Goal: Contribute content: Contribute content

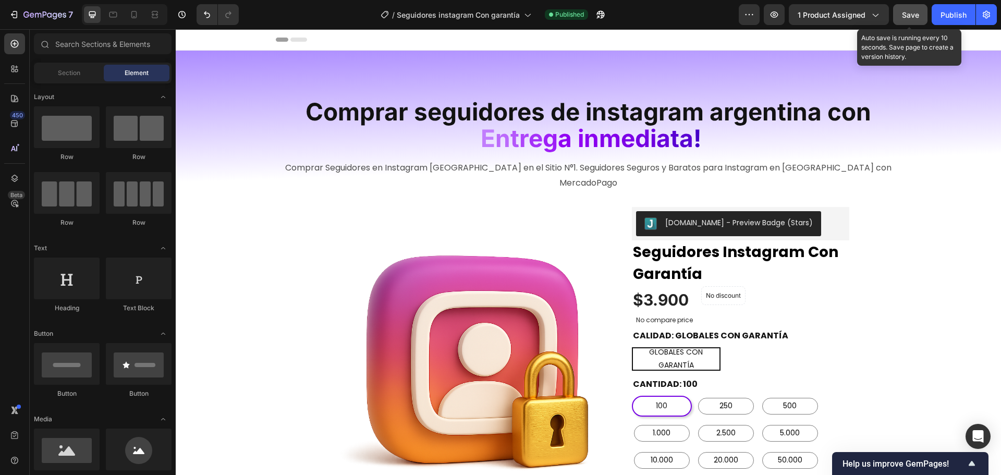
click at [915, 17] on span "Save" at bounding box center [910, 14] width 17 height 9
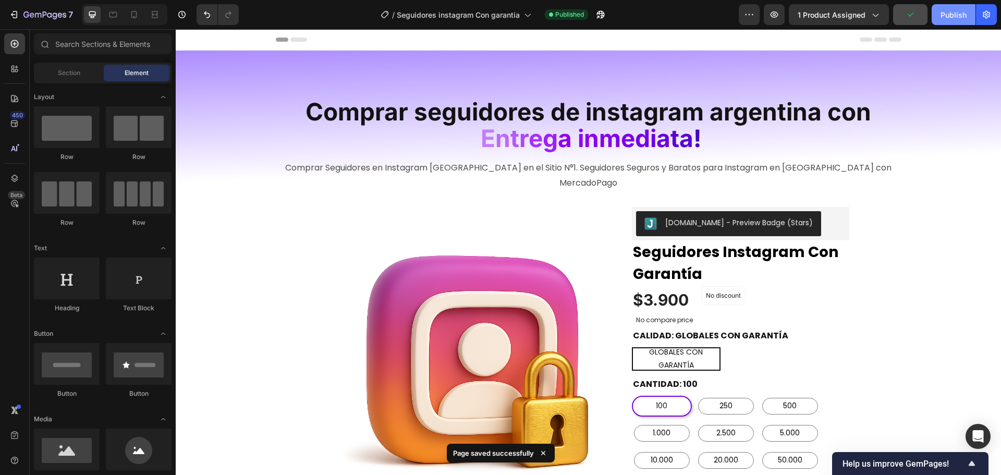
click at [939, 14] on button "Publish" at bounding box center [954, 14] width 44 height 21
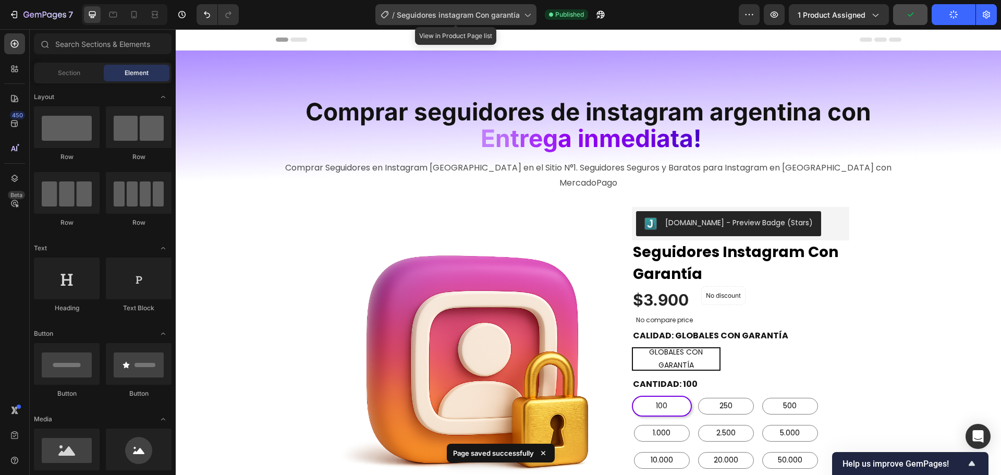
click at [473, 15] on span "Seguidores instagram Con garantía" at bounding box center [458, 14] width 123 height 11
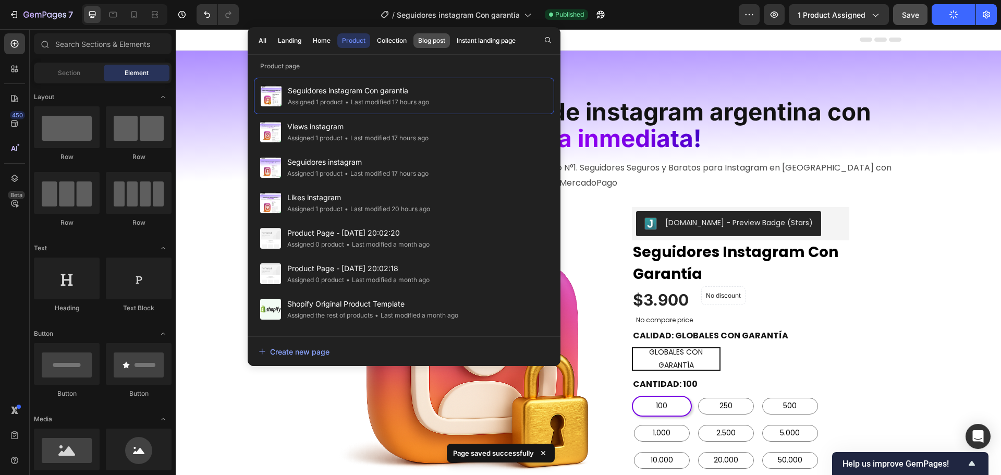
click at [427, 38] on div "Blog post" at bounding box center [431, 40] width 27 height 9
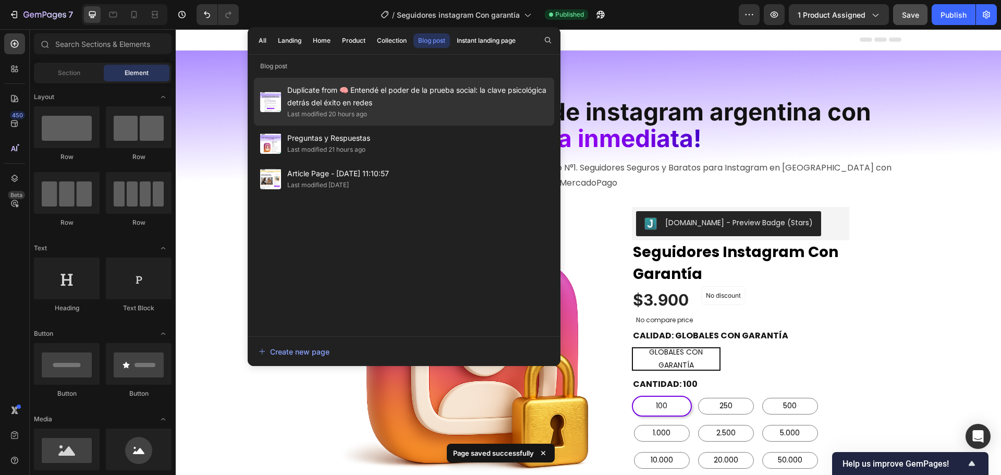
click at [389, 107] on span "Duplicate from 🧠 Entendé el poder de la prueba social: la clave psicológica det…" at bounding box center [417, 96] width 261 height 25
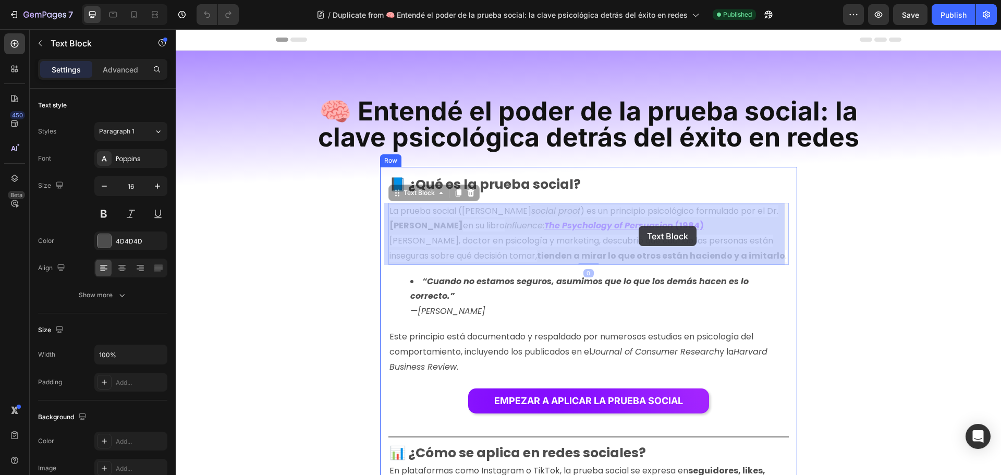
drag, startPoint x: 655, startPoint y: 226, endPoint x: 639, endPoint y: 226, distance: 16.7
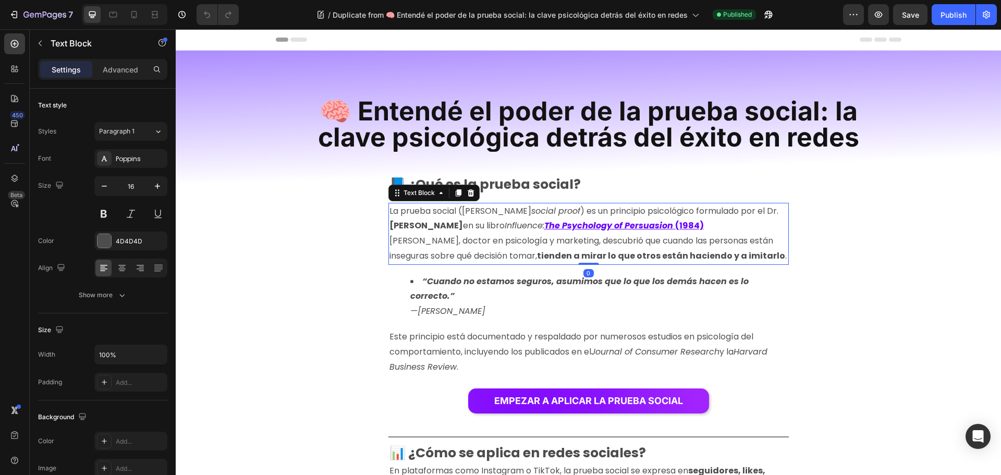
click at [715, 227] on p "La prueba social (del inglés social proof ) es un principio psicológico formula…" at bounding box center [588, 234] width 398 height 60
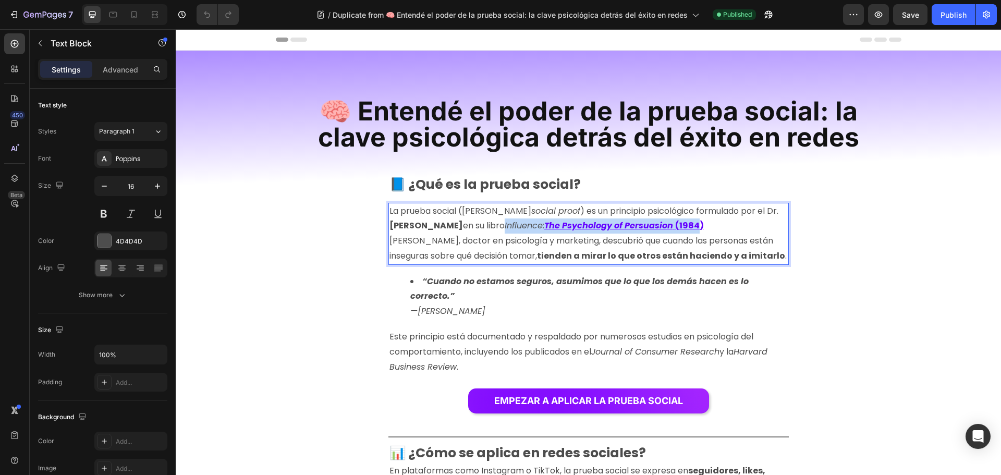
click at [715, 227] on p "La prueba social (del inglés social proof ) es un principio psicológico formula…" at bounding box center [588, 234] width 398 height 60
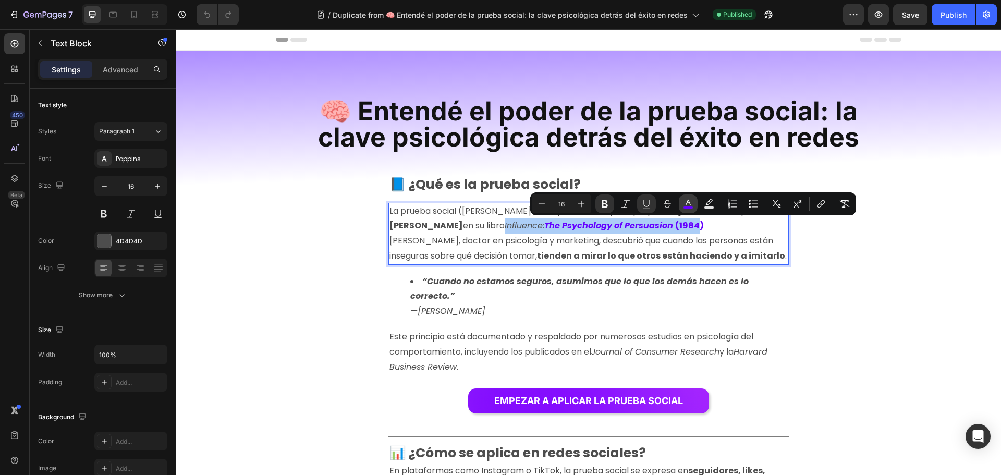
click at [684, 206] on rect "Editor contextual toolbar" at bounding box center [689, 207] width 10 height 3
type input "6500FF"
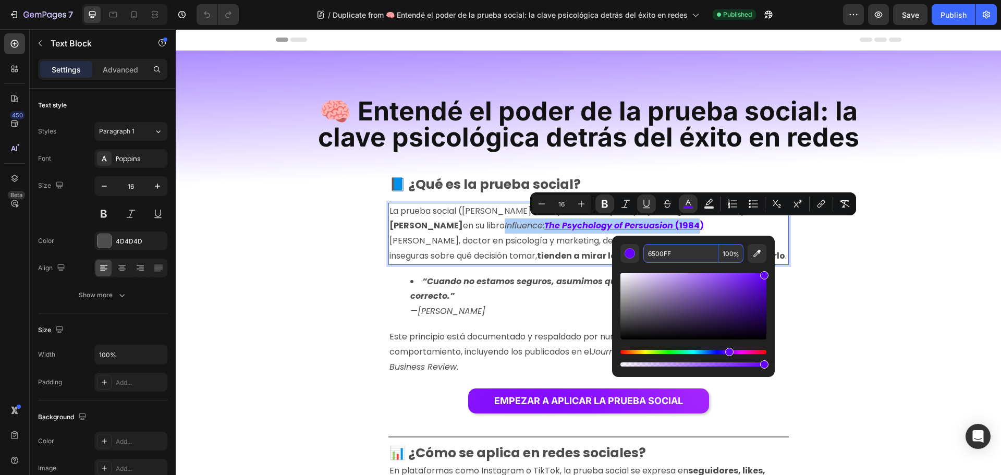
click at [672, 258] on input "6500FF" at bounding box center [680, 253] width 75 height 19
copy link "Influence: The Psychology of Persuasion (1984"
click at [473, 222] on span "en su libro" at bounding box center [484, 226] width 42 height 12
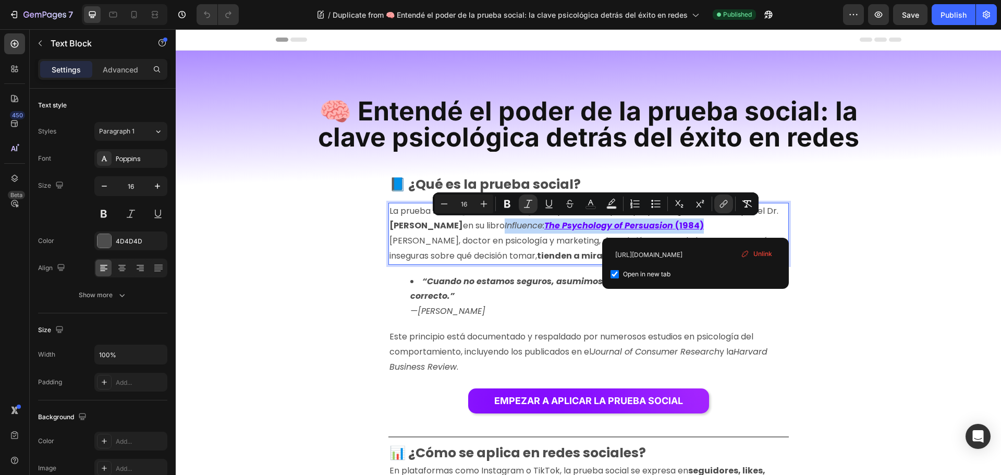
drag, startPoint x: 700, startPoint y: 226, endPoint x: 496, endPoint y: 220, distance: 204.0
click at [496, 220] on p "La prueba social (del inglés social proof ) es un principio psicológico formula…" at bounding box center [588, 234] width 398 height 60
click at [589, 206] on rect "Editor contextual toolbar" at bounding box center [591, 207] width 10 height 3
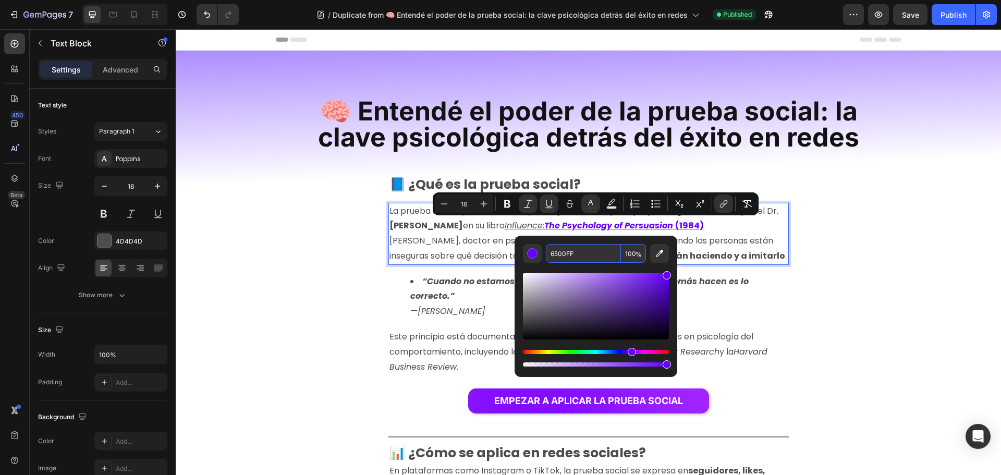
click at [577, 257] on input "6500FF" at bounding box center [583, 253] width 75 height 19
click at [580, 255] on input "6500FF" at bounding box center [583, 253] width 75 height 19
click at [512, 204] on icon "Editor contextual toolbar" at bounding box center [507, 204] width 10 height 10
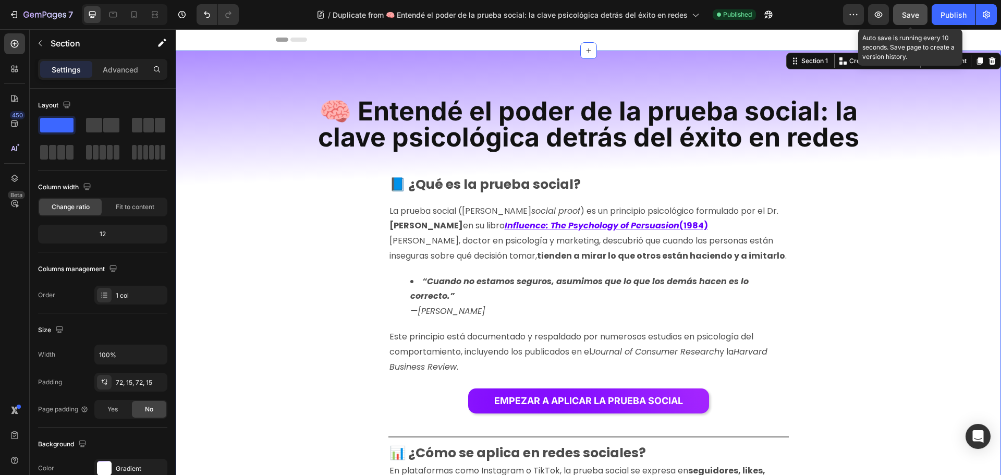
click at [907, 14] on span "Save" at bounding box center [910, 14] width 17 height 9
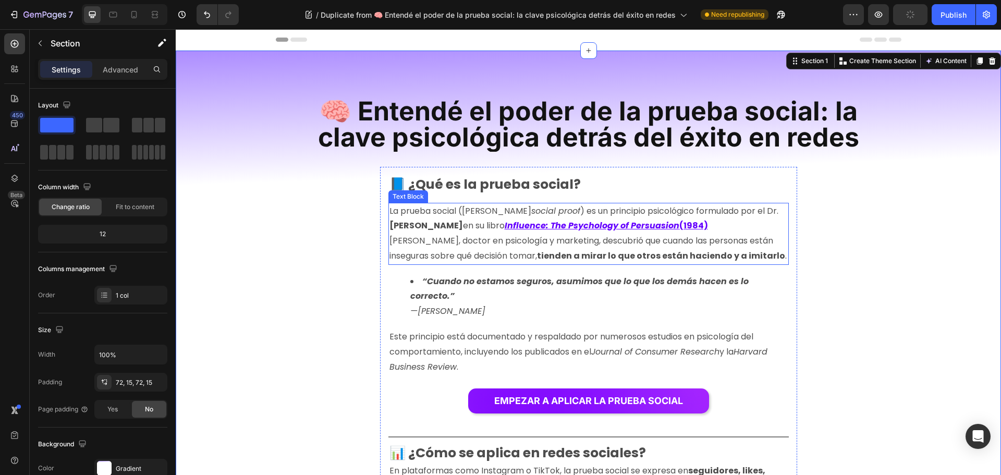
click at [714, 221] on p "La prueba social (del inglés social proof ) es un principio psicológico formula…" at bounding box center [588, 234] width 398 height 60
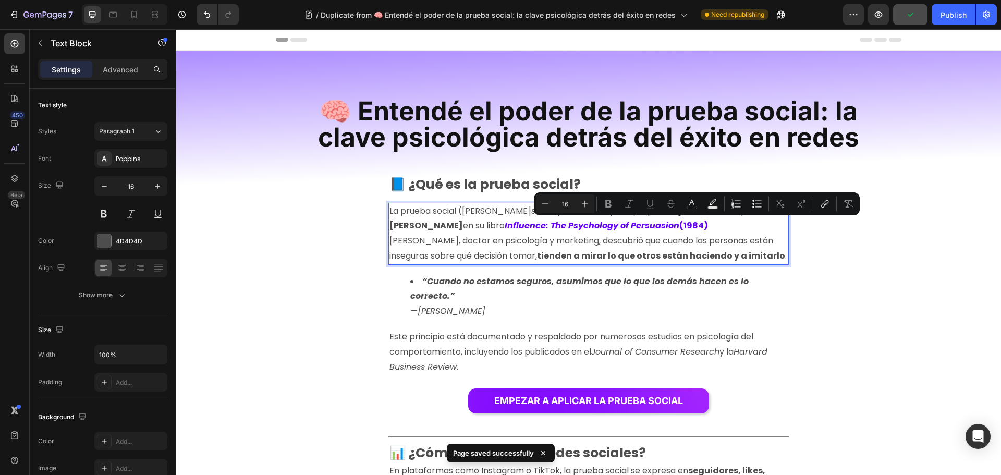
click at [716, 225] on p "La prueba social (del inglés social proof ) es un principio psicológico formula…" at bounding box center [588, 234] width 398 height 60
click at [720, 226] on p "La prueba social (del inglés social proof ) es un principio psicológico formula…" at bounding box center [588, 234] width 398 height 60
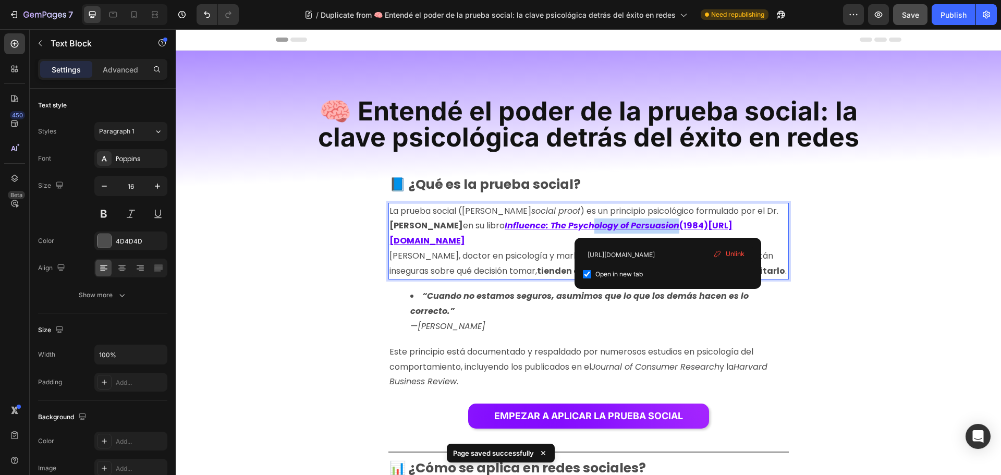
drag, startPoint x: 710, startPoint y: 226, endPoint x: 583, endPoint y: 221, distance: 126.8
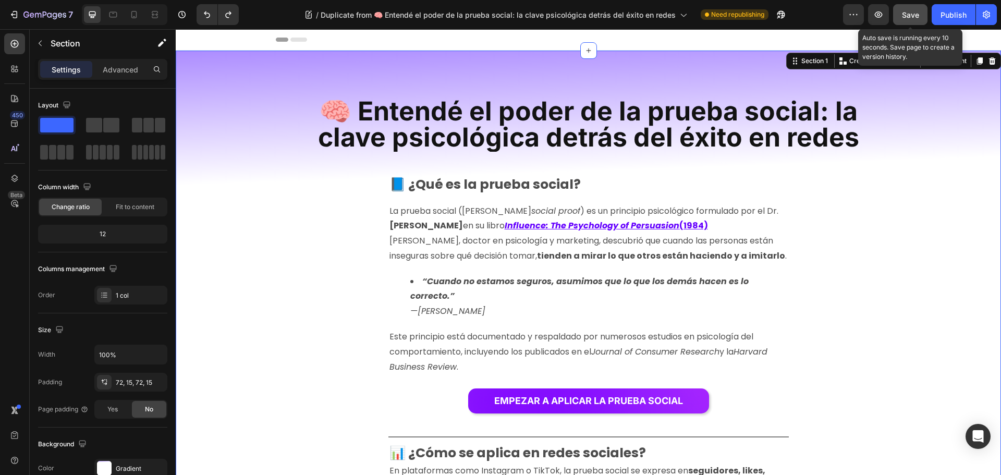
click at [905, 21] on button "Save" at bounding box center [910, 14] width 34 height 21
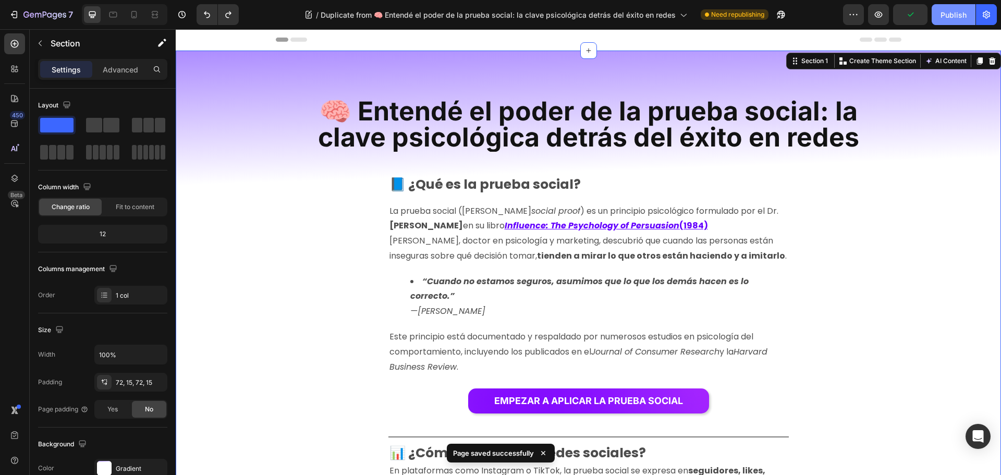
click at [948, 16] on div "Publish" at bounding box center [954, 14] width 26 height 11
